Goal: Information Seeking & Learning: Learn about a topic

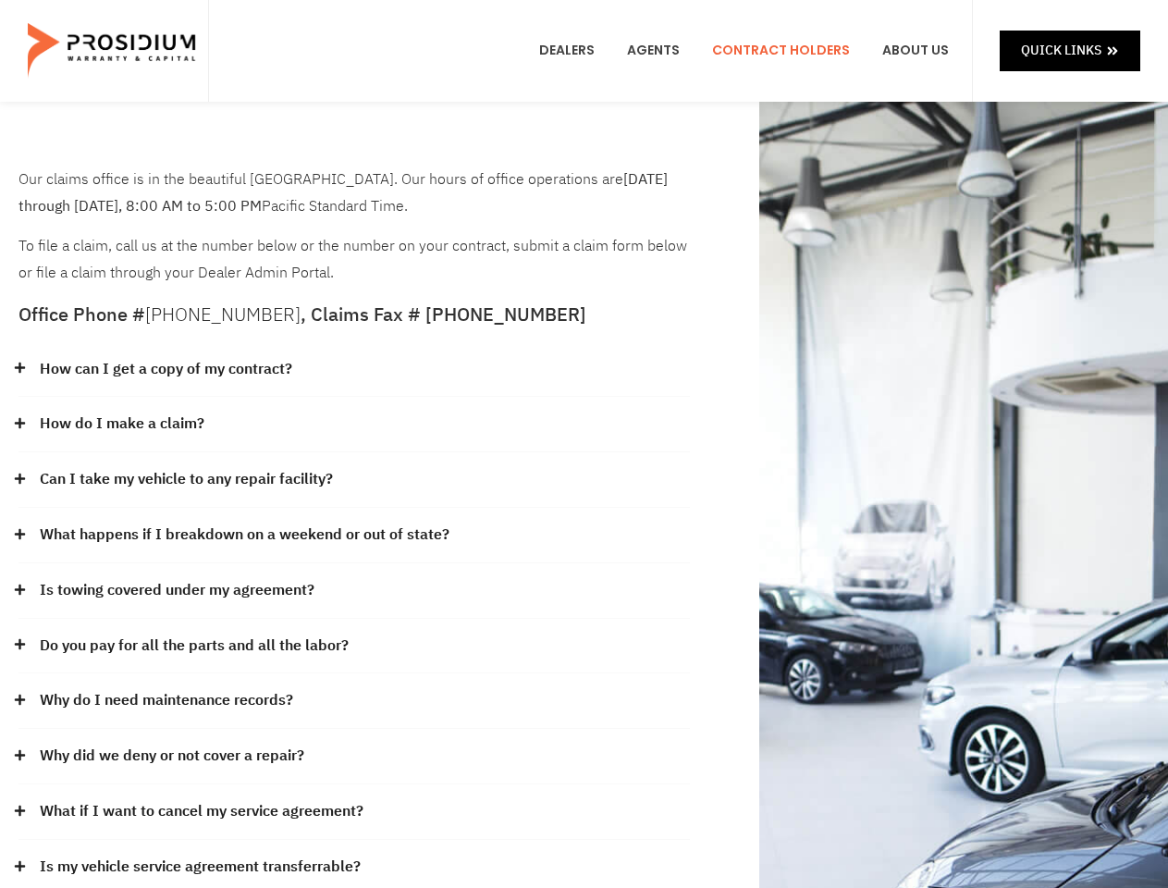
click at [584, 444] on div "How do I make a claim?" at bounding box center [353, 424] width 671 height 55
click at [354, 370] on div "How can I get a copy of my contract?" at bounding box center [353, 369] width 671 height 55
click at [165, 369] on link "How can I get a copy of my contract?" at bounding box center [166, 369] width 252 height 27
click at [354, 424] on div "How do I make a claim?" at bounding box center [353, 424] width 671 height 55
click at [121, 424] on link "How do I make a claim?" at bounding box center [122, 424] width 165 height 27
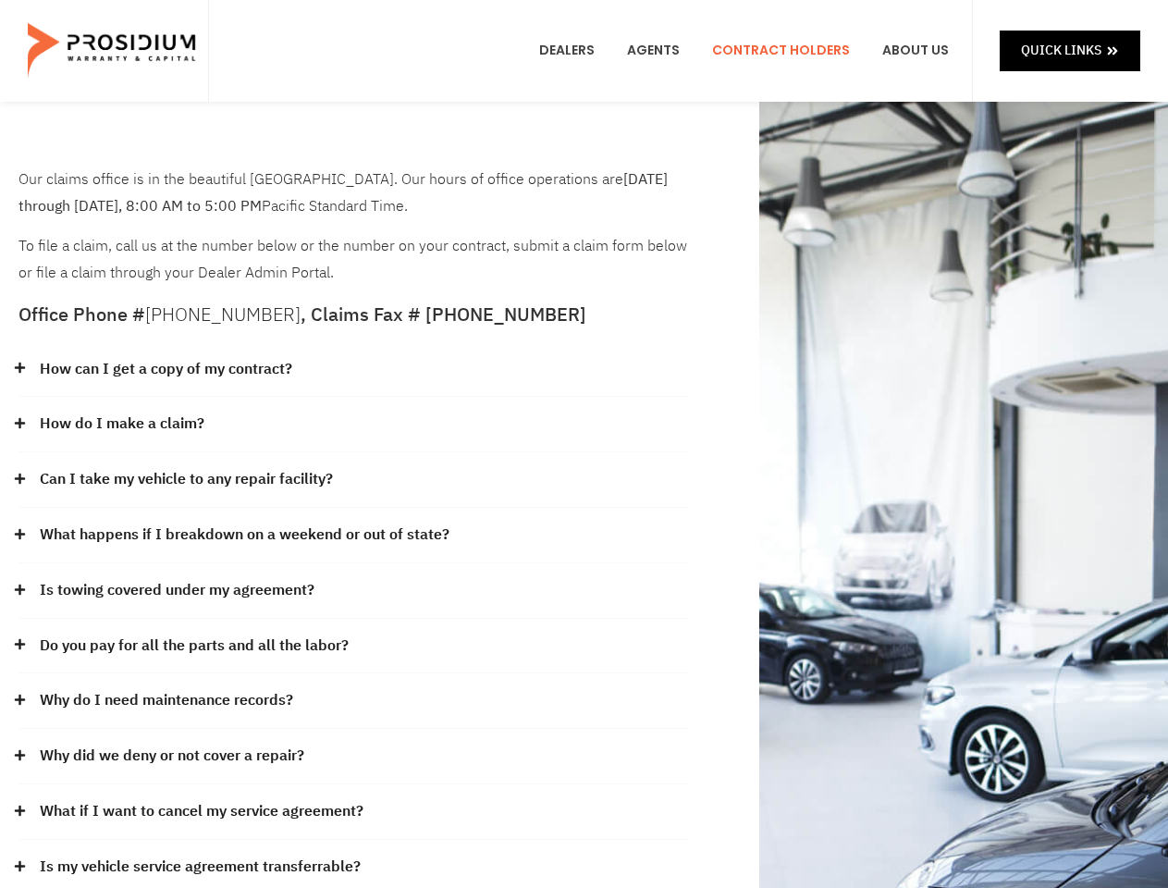
click at [354, 480] on div "Can I take my vehicle to any repair facility?" at bounding box center [353, 479] width 671 height 55
click at [187, 479] on link "Can I take my vehicle to any repair facility?" at bounding box center [186, 479] width 293 height 27
click at [354, 535] on link "What happens if I breakdown on a weekend or out of state?" at bounding box center [245, 535] width 410 height 27
click at [242, 535] on link "What happens if I breakdown on a weekend or out of state?" at bounding box center [245, 535] width 410 height 27
click at [354, 591] on div "Is towing covered under my agreement?" at bounding box center [353, 590] width 671 height 55
